Goal: Task Accomplishment & Management: Manage account settings

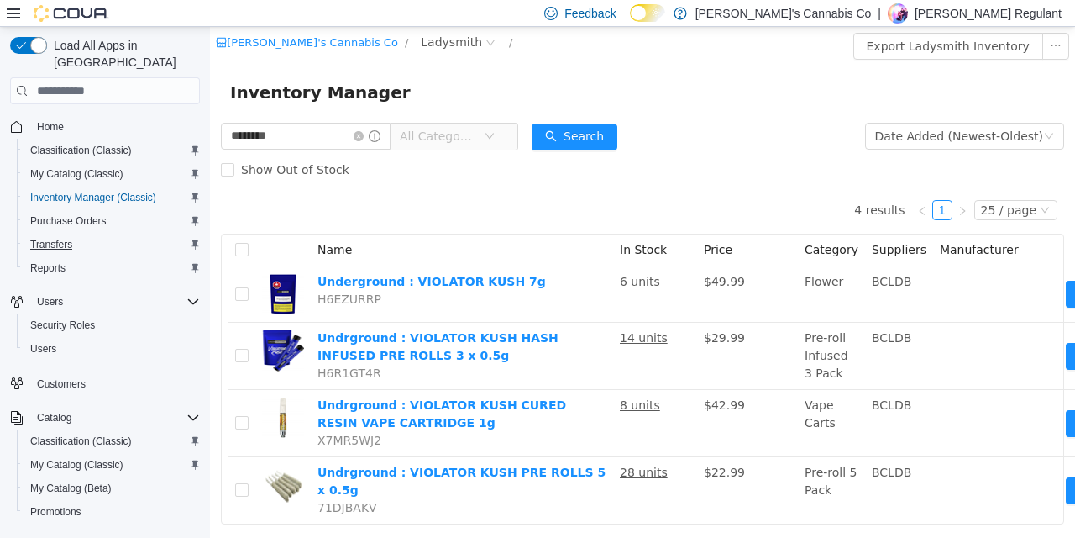
click at [64, 238] on span "Transfers" at bounding box center [51, 244] width 42 height 13
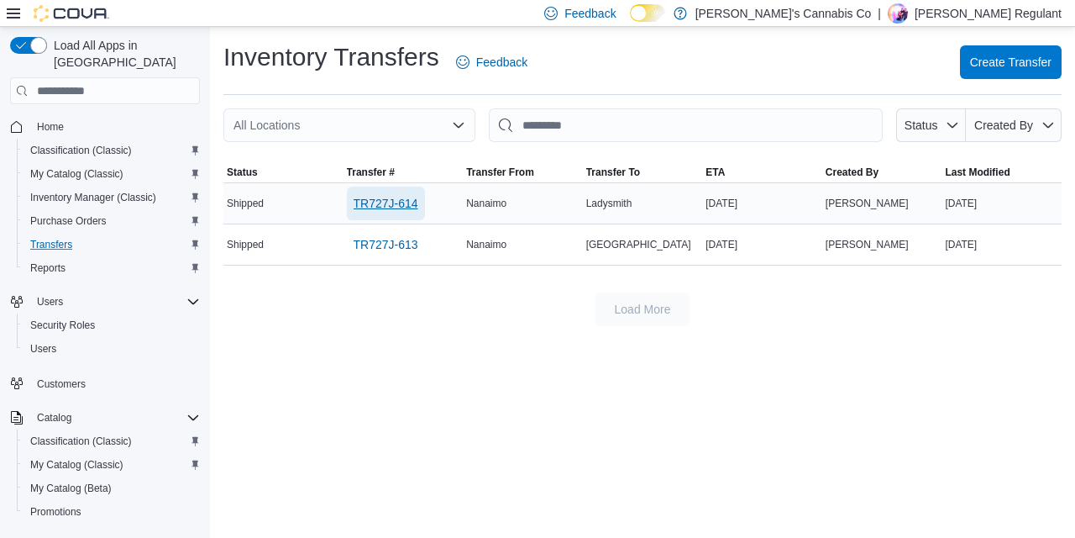
click at [405, 201] on span "TR727J-614" at bounding box center [386, 203] width 65 height 17
click at [747, 359] on div "Inventory Transfers Feedback Create Transfer All Locations Status Created By So…" at bounding box center [642, 282] width 865 height 511
click at [990, 75] on span "Create Transfer" at bounding box center [1010, 62] width 81 height 34
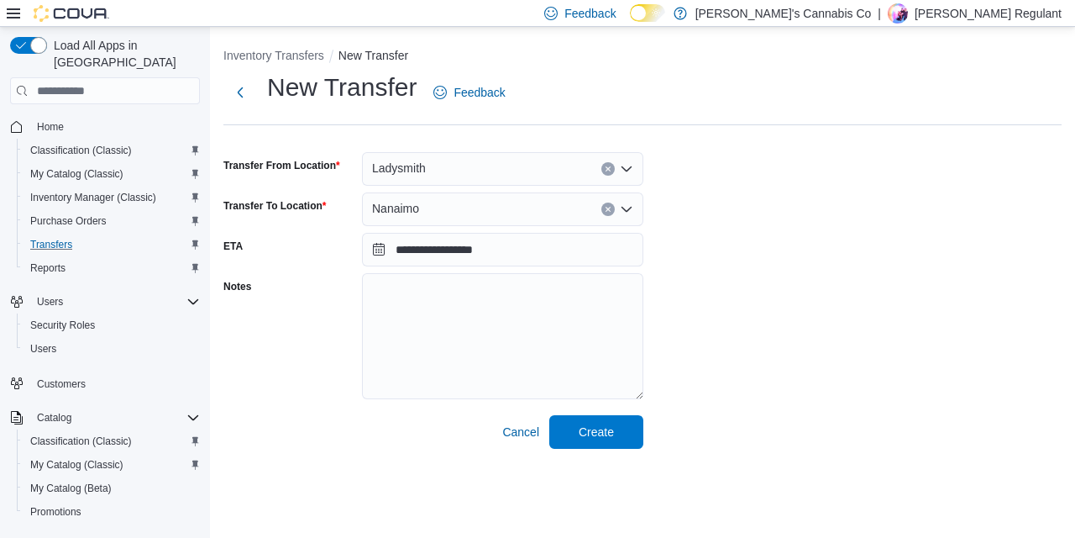
click at [776, 312] on div "**********" at bounding box center [642, 260] width 838 height 378
click at [621, 441] on span "Create" at bounding box center [596, 431] width 74 height 34
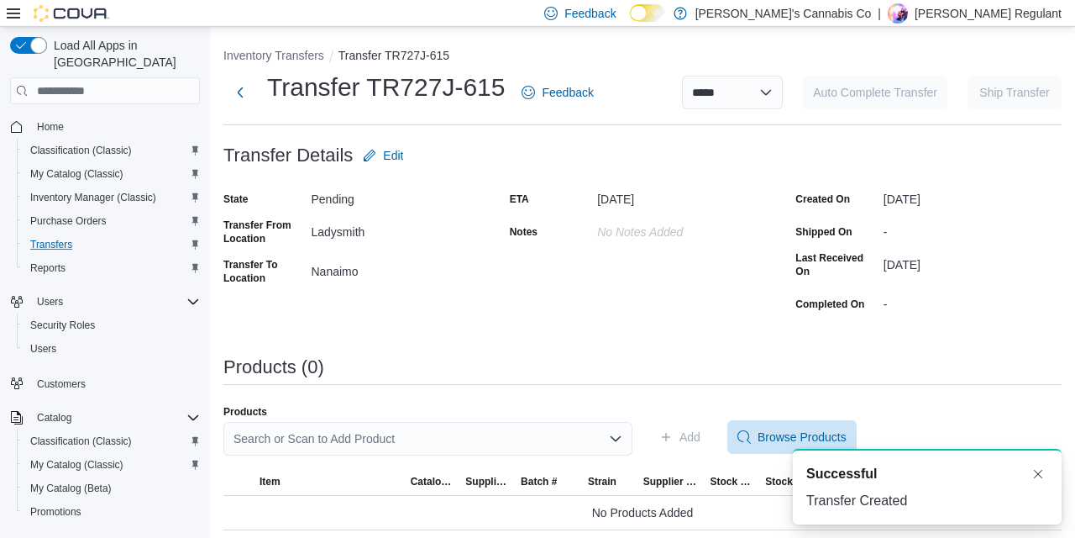
scroll to position [7, 0]
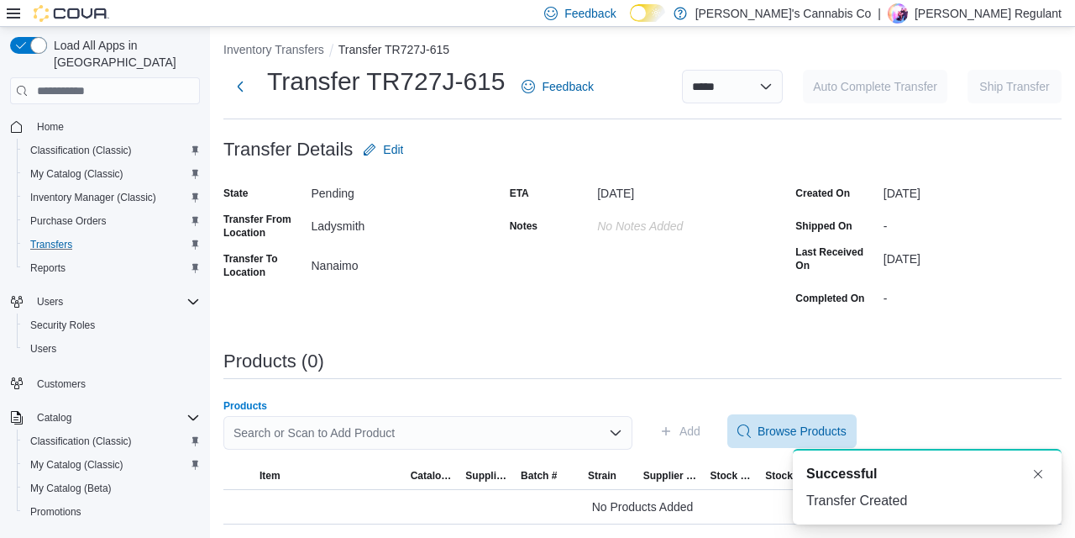
click at [368, 425] on div "Search or Scan to Add Product" at bounding box center [427, 433] width 409 height 34
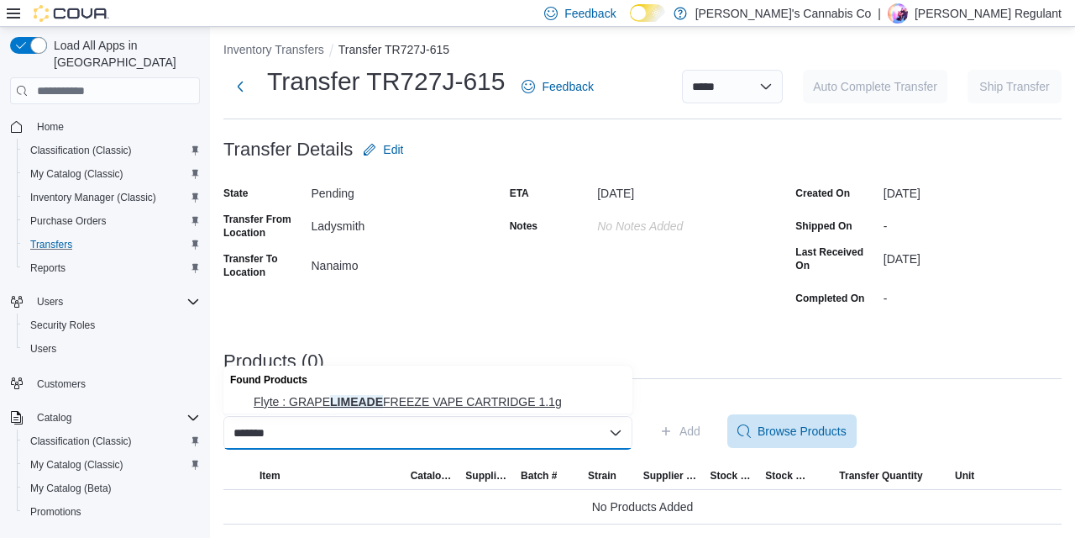
type input "*******"
click at [359, 406] on span "Flyte : GRAPE LIMEADE FREEZE VAPE CARTRIDGE 1.1g" at bounding box center [438, 401] width 369 height 17
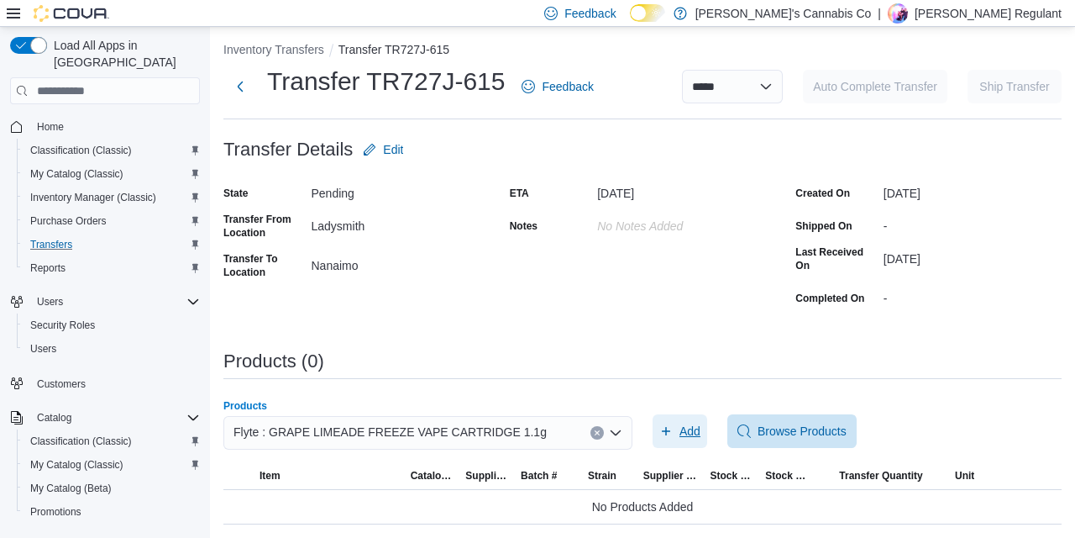
click at [690, 430] on span "Add" at bounding box center [689, 430] width 21 height 17
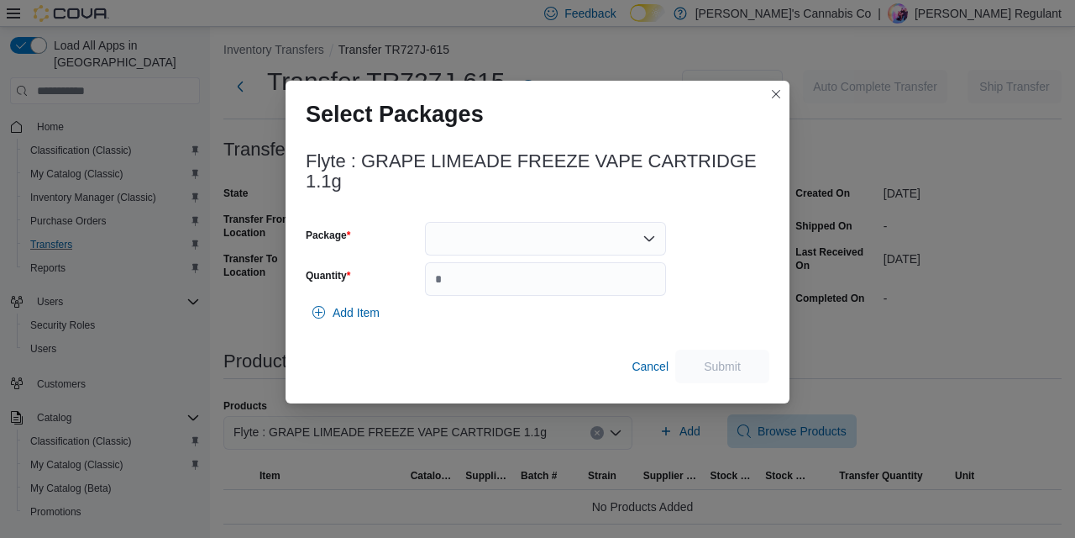
click at [490, 249] on div at bounding box center [545, 239] width 241 height 34
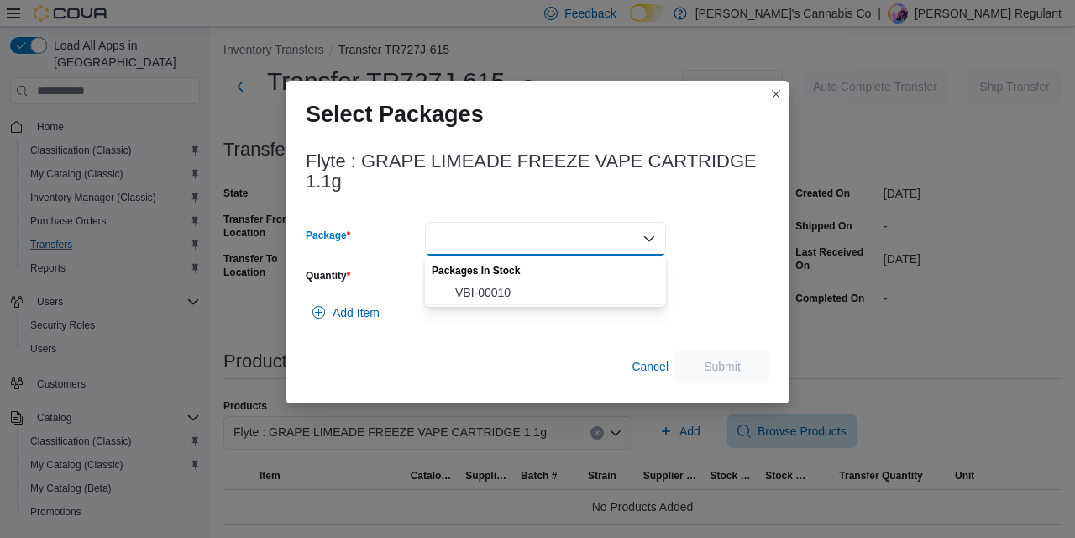
click at [534, 290] on span "VBI-00010" at bounding box center [555, 292] width 201 height 17
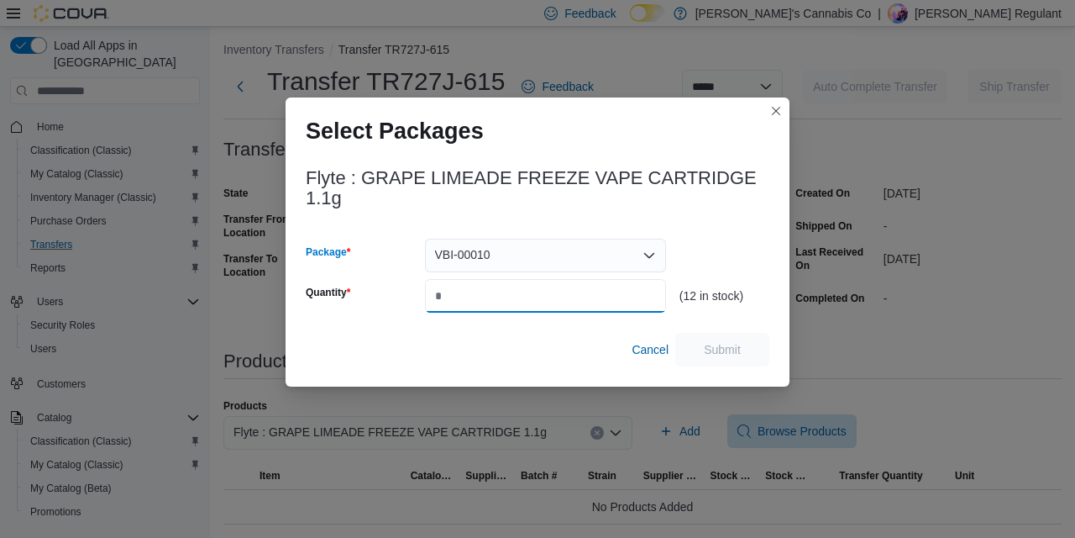
click at [509, 308] on input "Quantity" at bounding box center [545, 296] width 241 height 34
type input "*"
click at [585, 349] on div "Cancel Submit" at bounding box center [538, 350] width 464 height 34
click at [717, 349] on span "Submit" at bounding box center [722, 348] width 37 height 17
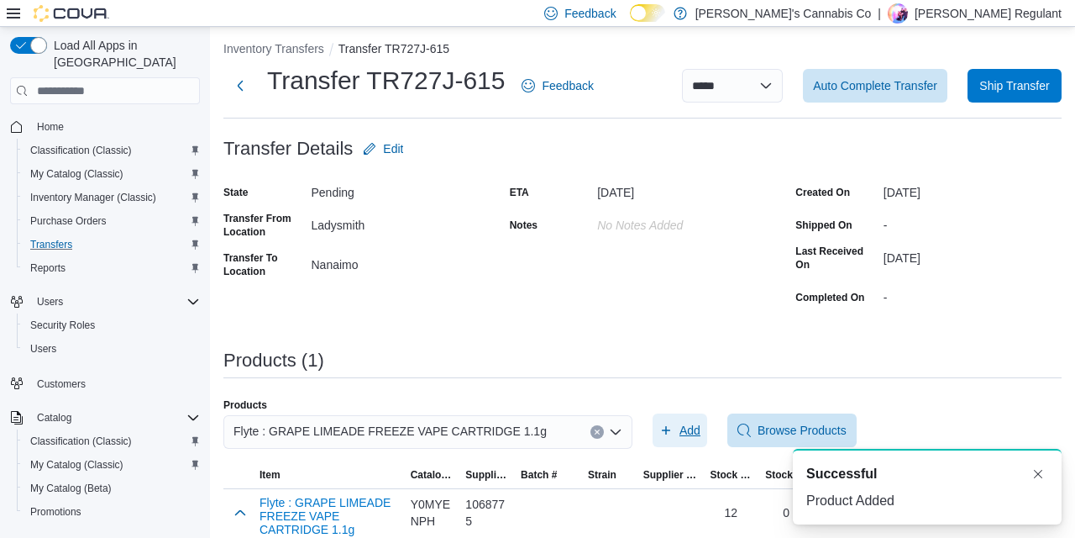
scroll to position [27, 0]
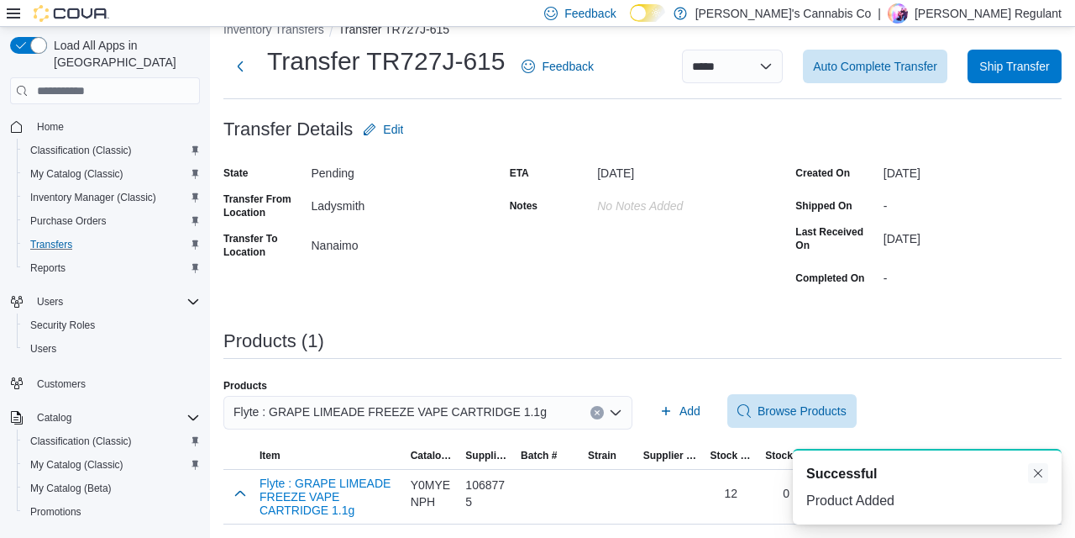
click at [1035, 469] on button "Dismiss toast" at bounding box center [1038, 473] width 20 height 20
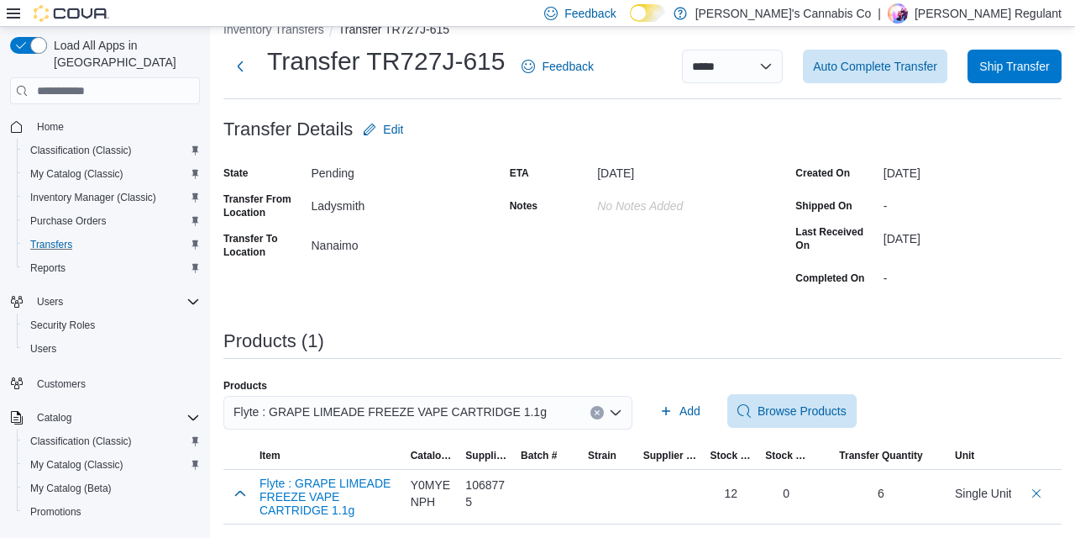
click at [960, 388] on div "Products Flyte : GRAPE LIMEADE FREEZE VAPE CARTRIDGE 1.1g Add Browse Products" at bounding box center [642, 411] width 838 height 64
click at [1011, 65] on span "Ship Transfer" at bounding box center [1014, 65] width 70 height 17
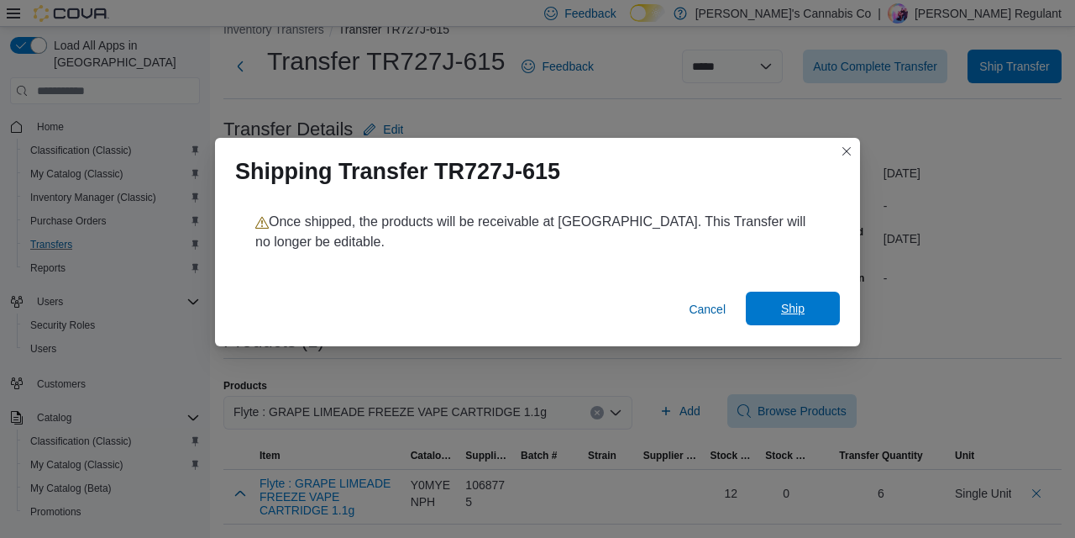
click at [786, 310] on span "Ship" at bounding box center [793, 308] width 24 height 17
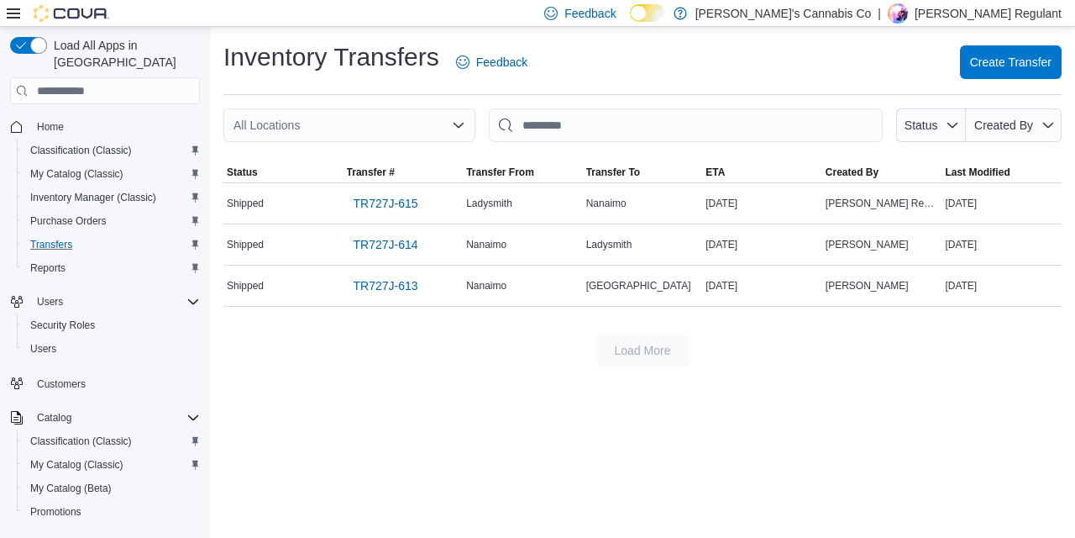
click at [585, 401] on div "Inventory Transfers Feedback Create Transfer All Locations Status Created By So…" at bounding box center [642, 282] width 865 height 511
click at [691, 389] on div "Inventory Transfers Feedback Create Transfer All Locations Status Created By So…" at bounding box center [642, 282] width 865 height 511
click at [737, 435] on div "Inventory Transfers Feedback Create Transfer All Locations Status Created By So…" at bounding box center [642, 282] width 865 height 511
click at [389, 248] on span "TR727J-614" at bounding box center [386, 244] width 65 height 17
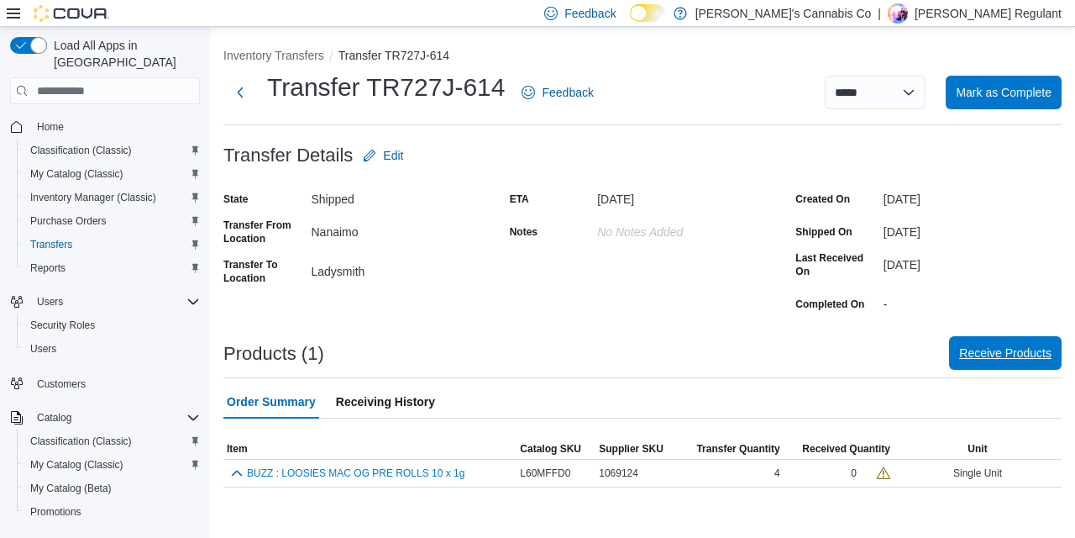
click at [989, 359] on span "Receive Products" at bounding box center [1005, 352] width 92 height 17
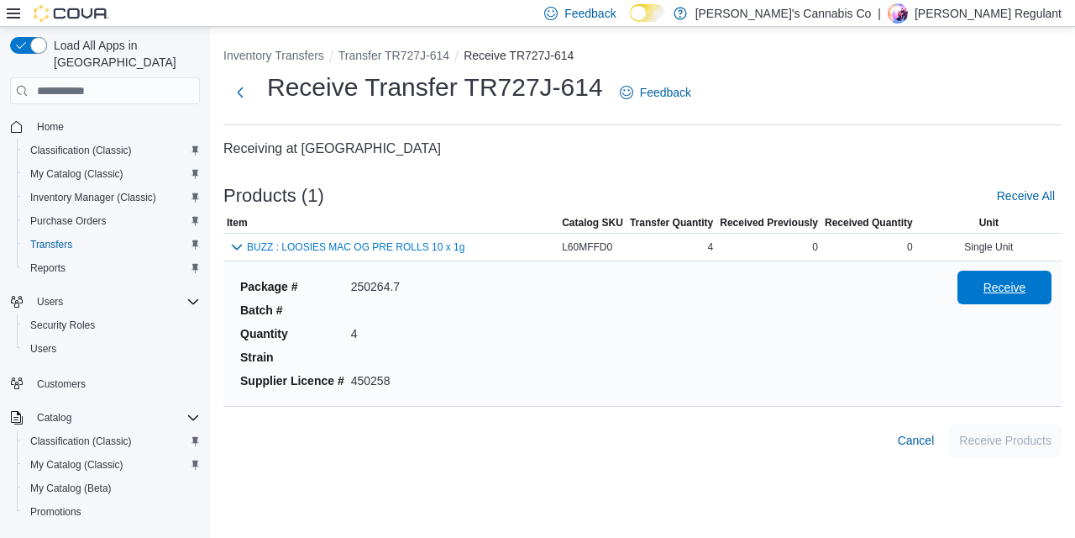
click at [1000, 285] on span "Receive" at bounding box center [1004, 287] width 43 height 17
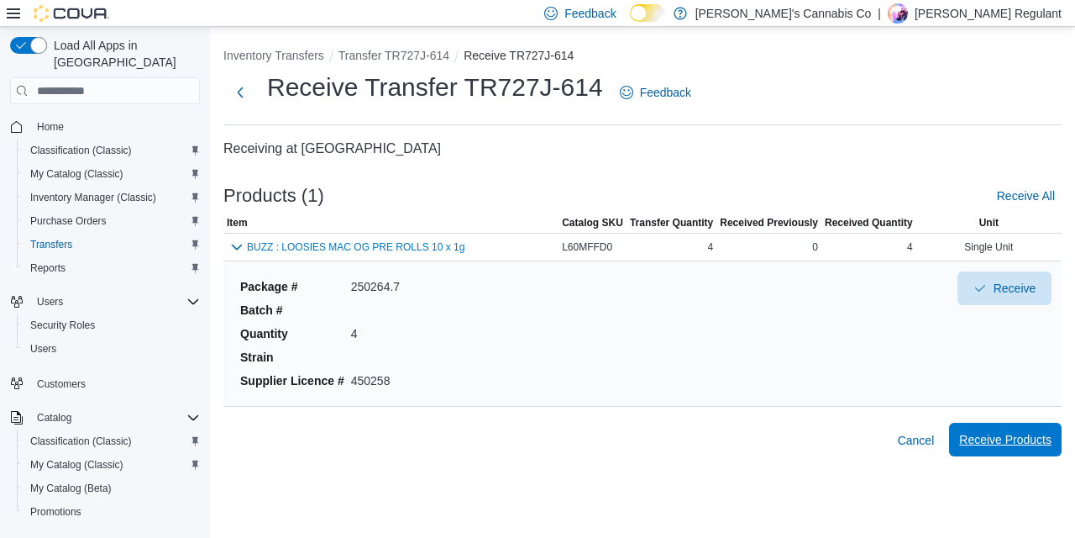
click at [994, 433] on span "Receive Products" at bounding box center [1005, 439] width 92 height 17
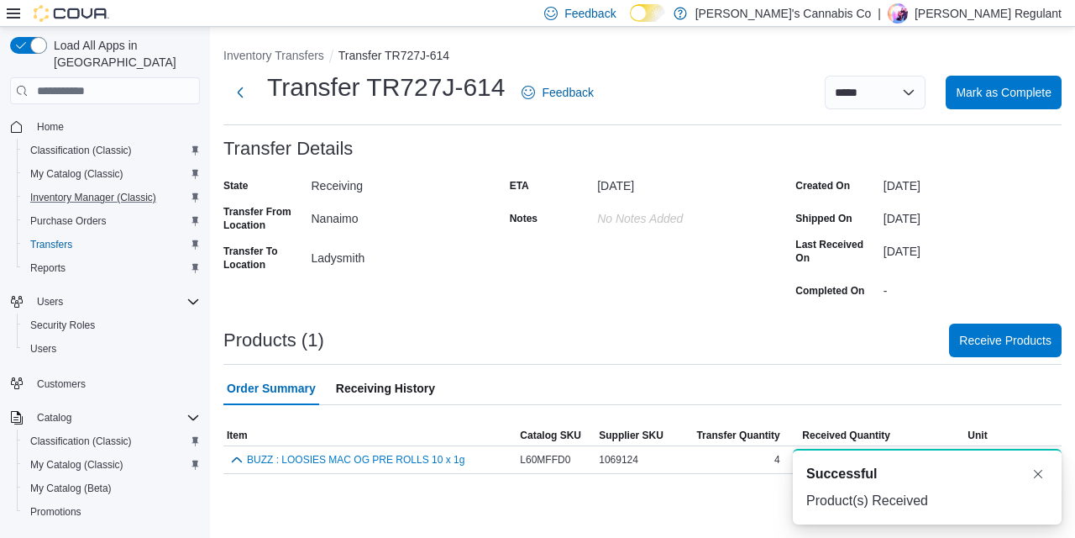
click at [96, 191] on button "Inventory Manager (Classic)" at bounding box center [112, 198] width 190 height 24
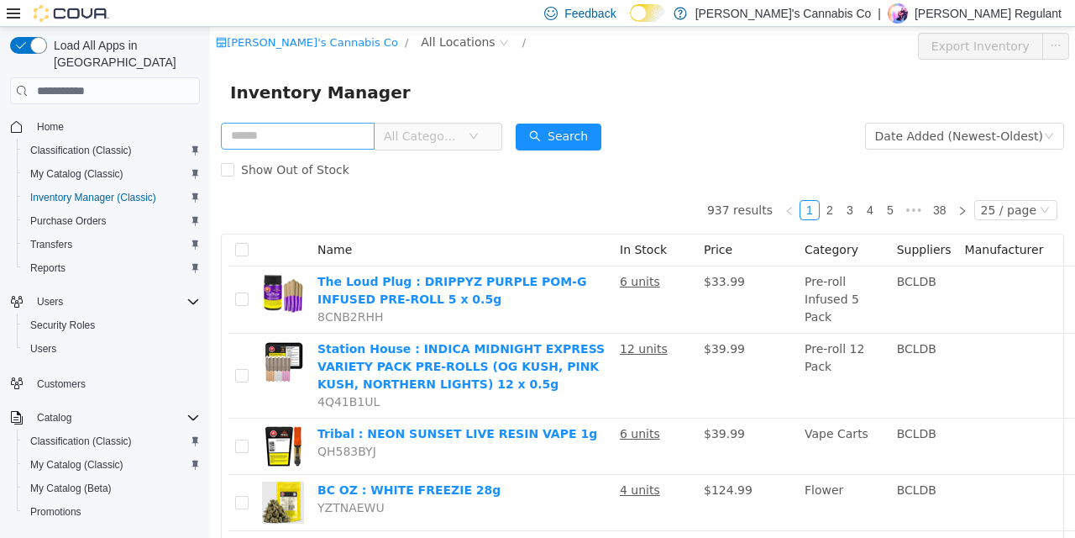
click at [355, 128] on input "text" at bounding box center [298, 136] width 154 height 27
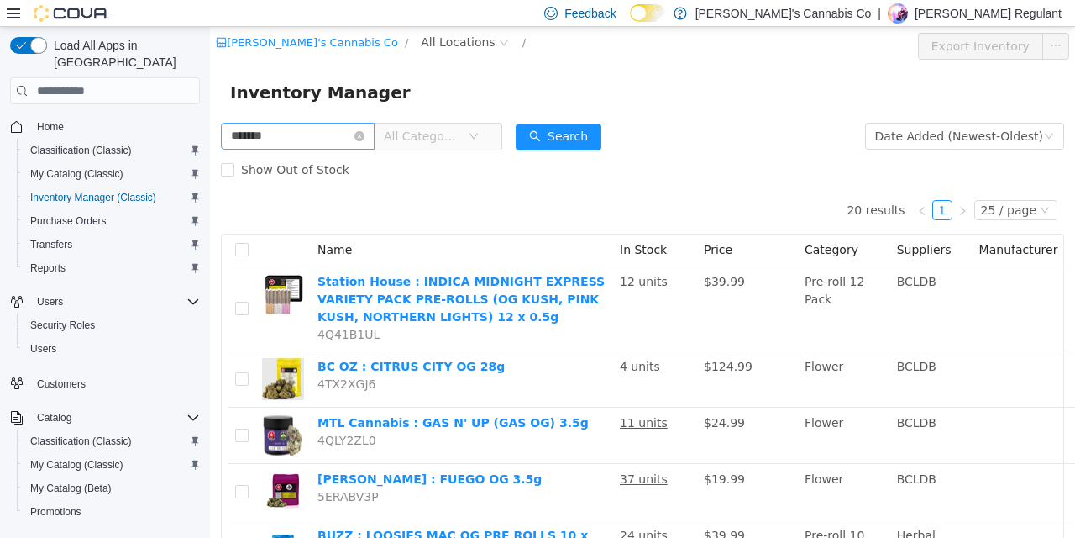
click at [247, 133] on input "*******" at bounding box center [298, 136] width 154 height 27
type input "******"
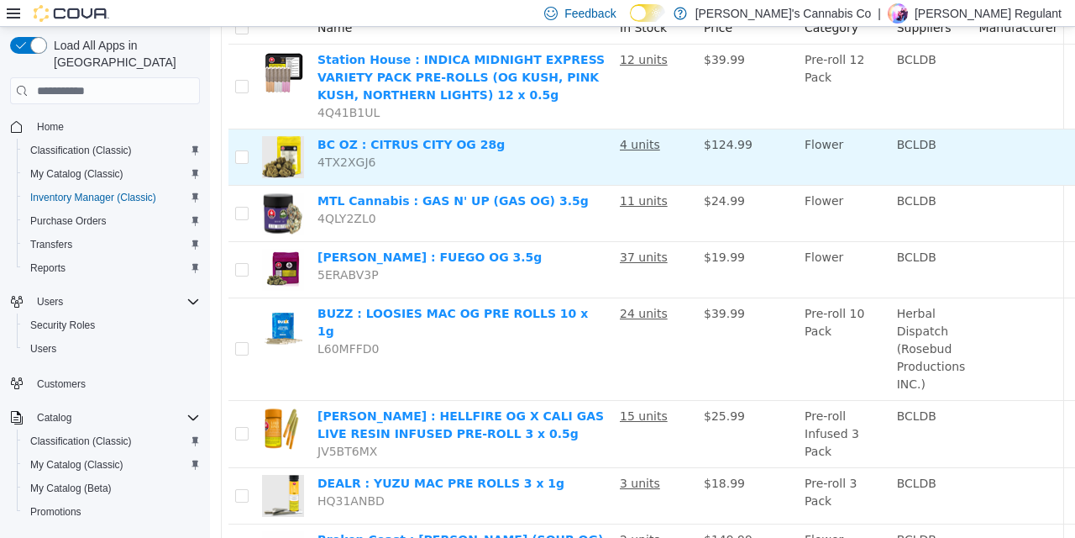
scroll to position [226, 0]
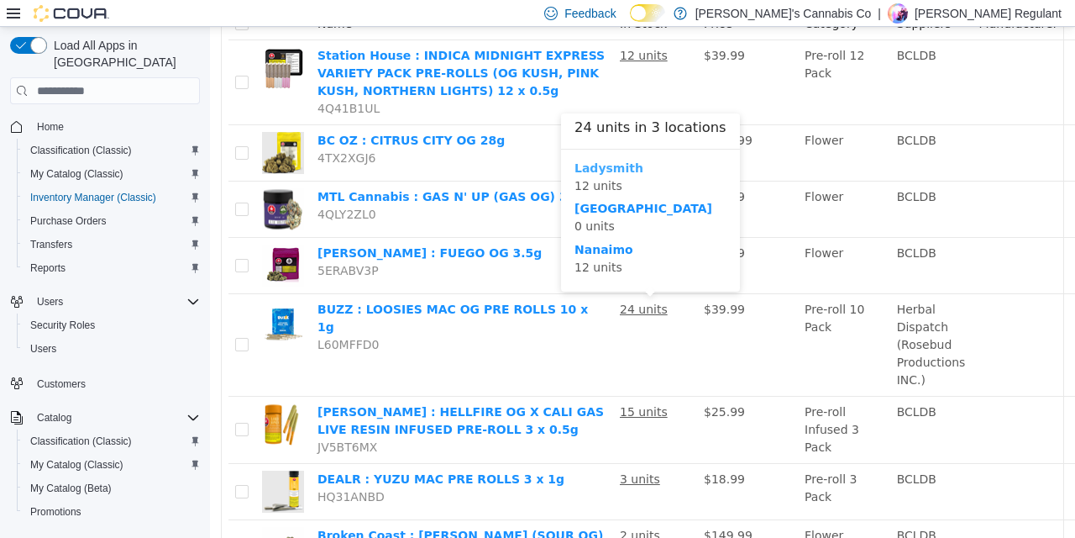
click at [610, 170] on b "Ladysmith" at bounding box center [608, 167] width 69 height 13
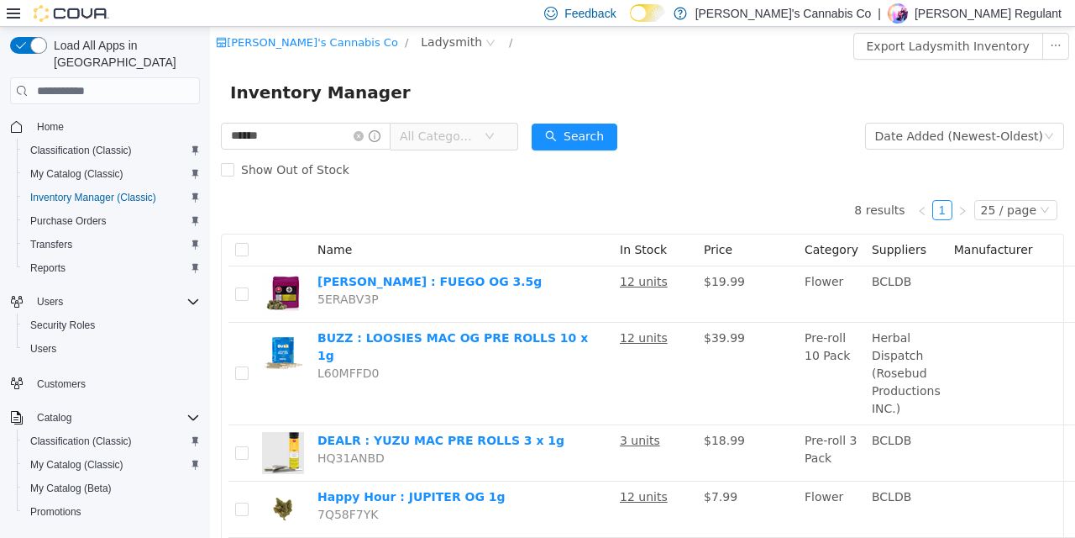
click at [795, 181] on div "Show Out of Stock" at bounding box center [642, 170] width 843 height 34
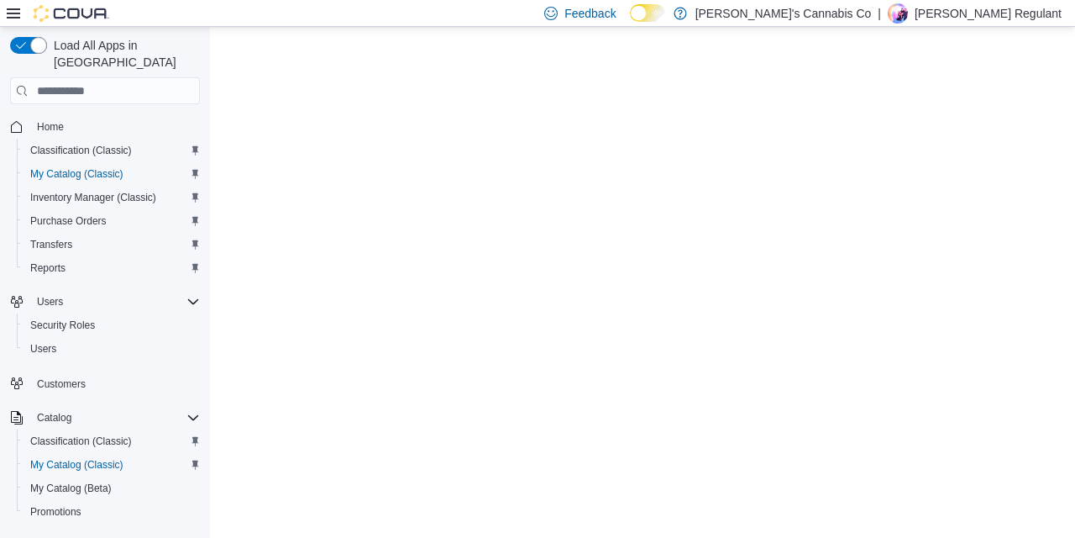
select select "**********"
